Goal: Check status

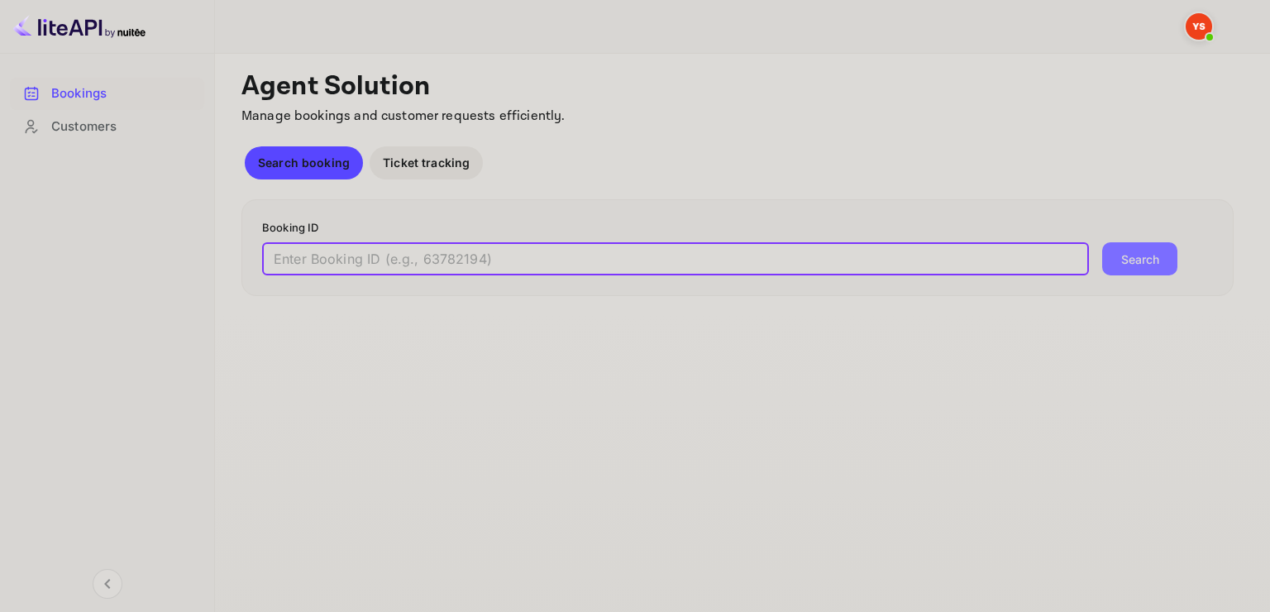
click at [587, 270] on input "text" at bounding box center [675, 258] width 827 height 33
paste input "9526730"
type input "9526730"
click at [1102, 242] on button "Search" at bounding box center [1139, 258] width 75 height 33
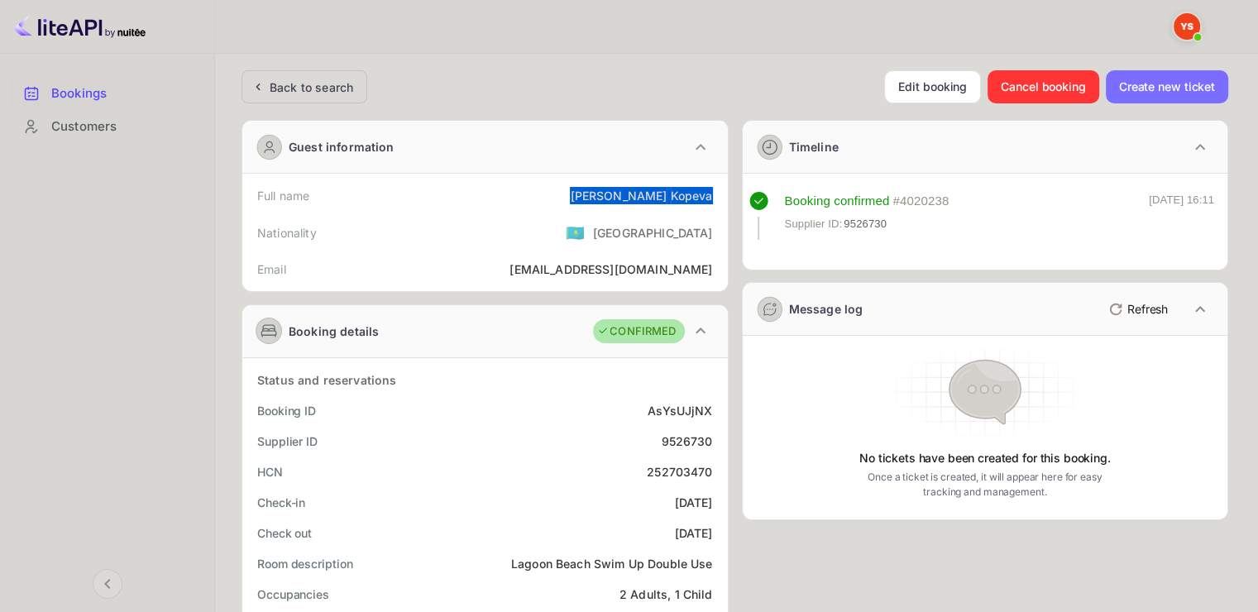
drag, startPoint x: 648, startPoint y: 190, endPoint x: 714, endPoint y: 190, distance: 66.2
click at [714, 190] on div "Full name [PERSON_NAME]" at bounding box center [485, 195] width 472 height 31
copy div "[PERSON_NAME]"
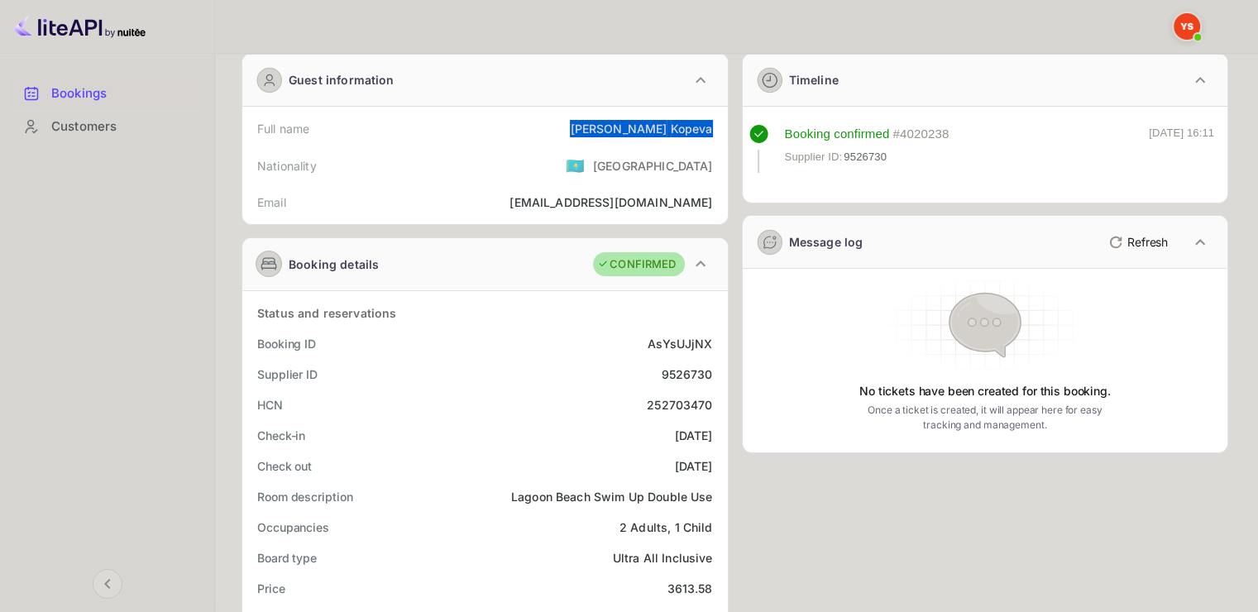
scroll to position [248, 0]
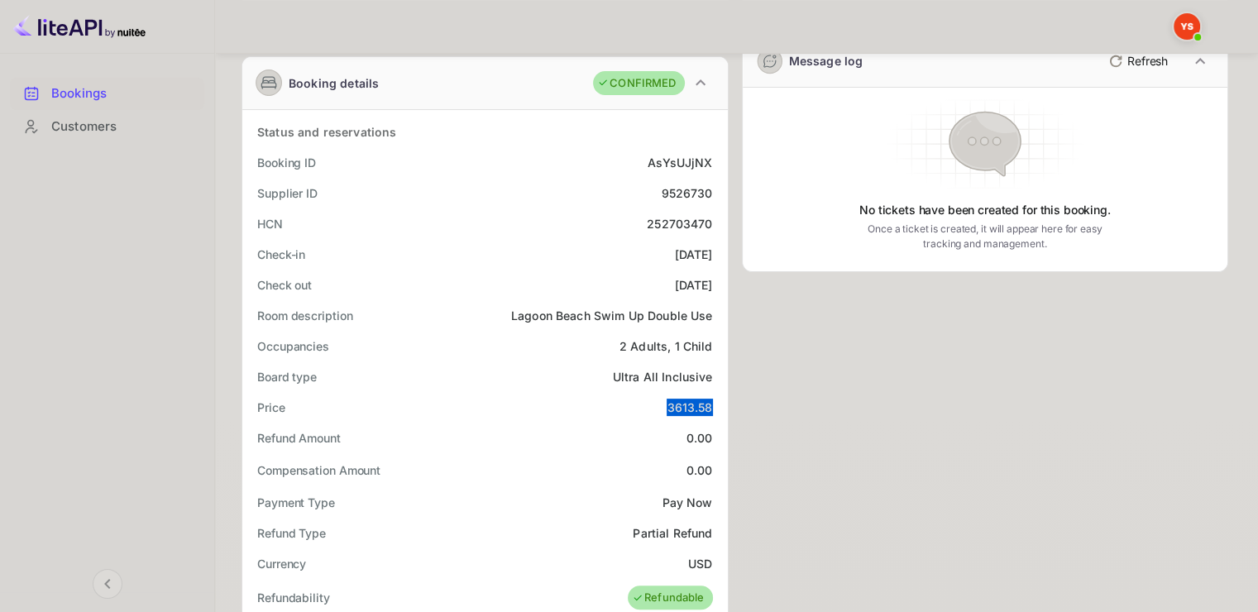
drag, startPoint x: 666, startPoint y: 404, endPoint x: 709, endPoint y: 404, distance: 43.0
click at [709, 404] on div "Price 3613.58" at bounding box center [485, 407] width 472 height 31
copy div "3613.58"
